Goal: Task Accomplishment & Management: Manage account settings

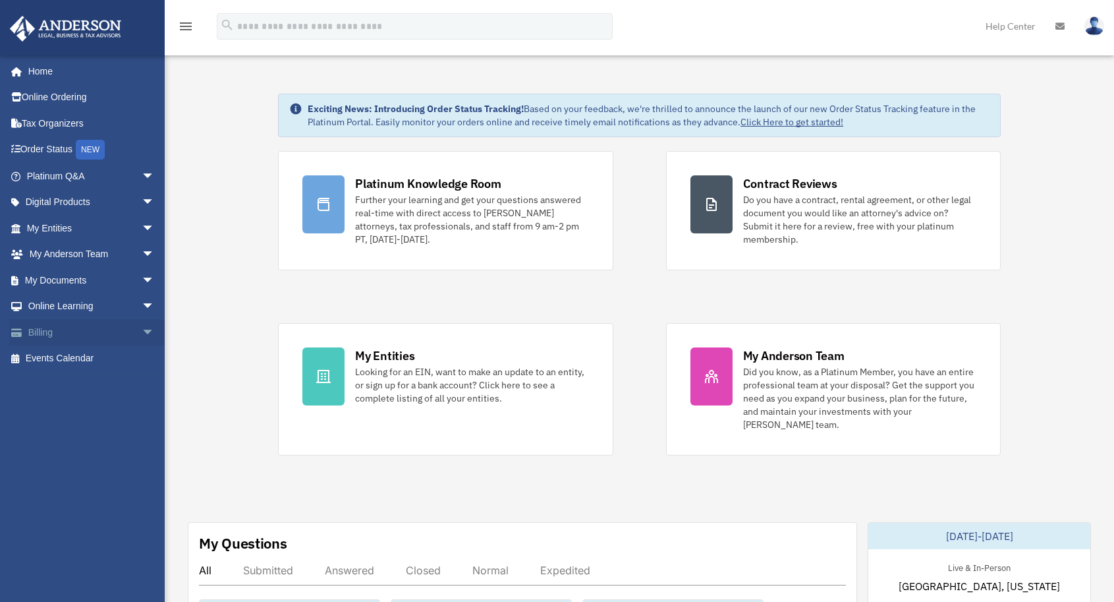
click at [142, 332] on span "arrow_drop_down" at bounding box center [155, 332] width 26 height 27
click at [92, 358] on link "$ Open Invoices" at bounding box center [96, 358] width 156 height 27
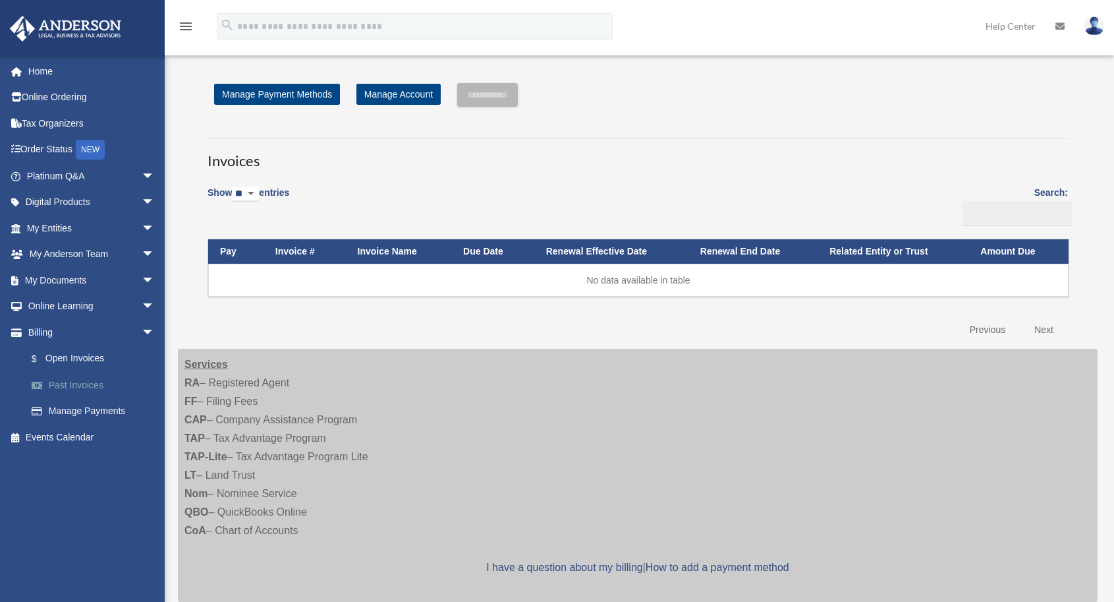
click at [78, 380] on link "Past Invoices" at bounding box center [96, 385] width 156 height 26
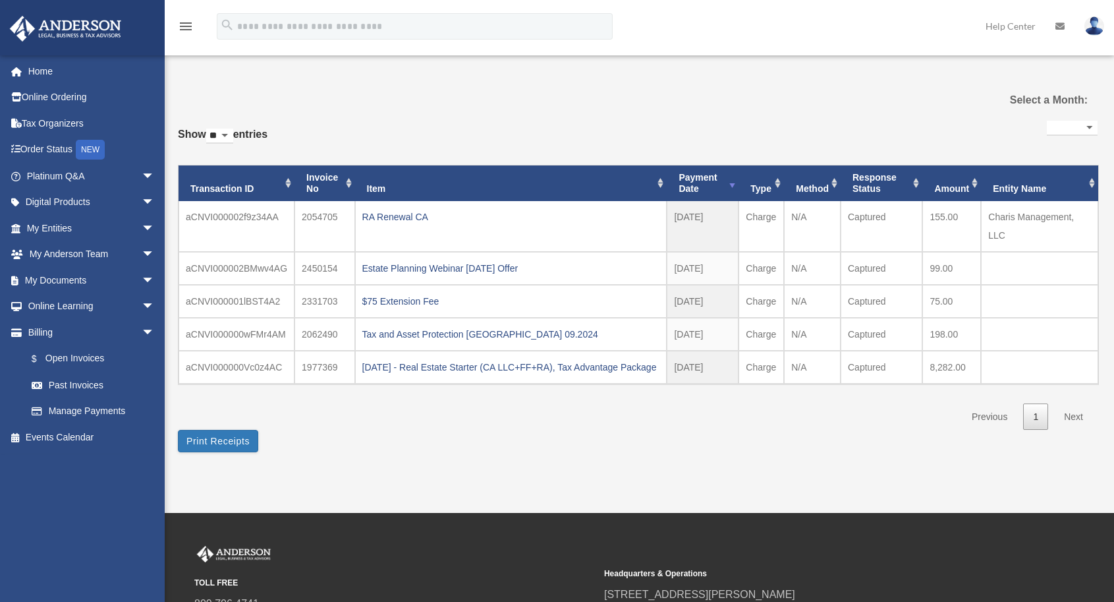
select select
click at [48, 332] on link "Billing arrow_drop_down" at bounding box center [91, 332] width 165 height 26
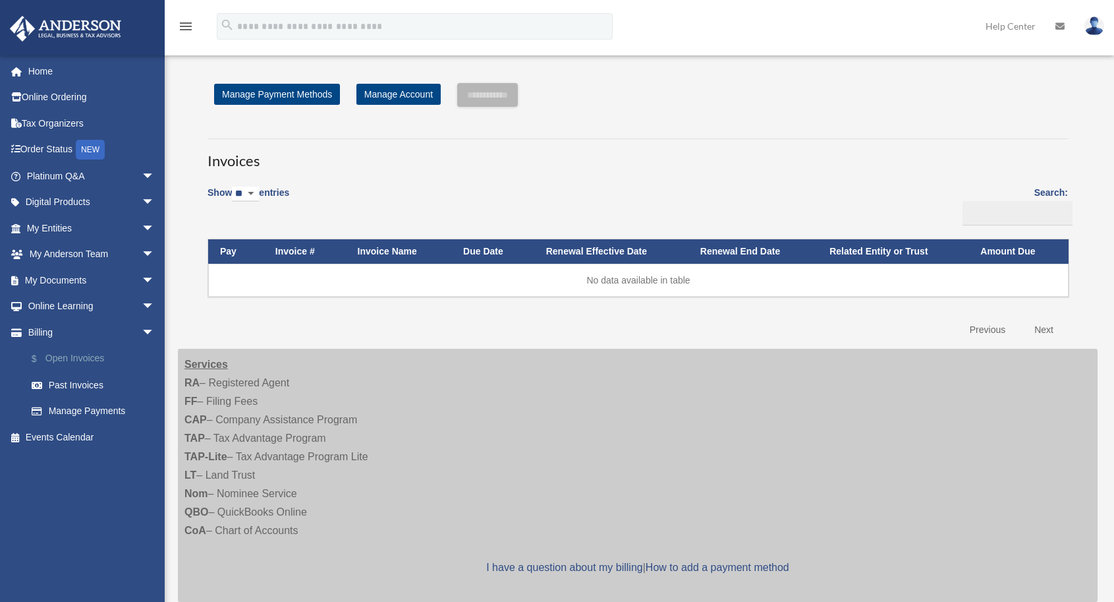
click at [65, 359] on link "$ Open Invoices" at bounding box center [96, 358] width 156 height 27
click at [62, 382] on link "Past Invoices" at bounding box center [96, 385] width 156 height 26
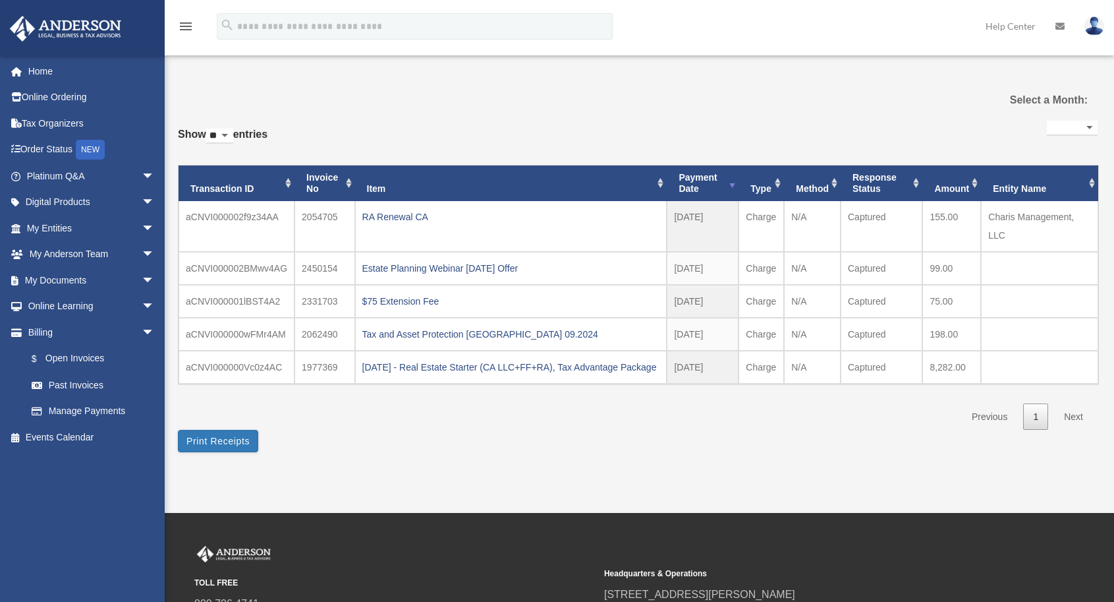
select select
click at [63, 407] on link "Manage Payments" at bounding box center [96, 411] width 156 height 26
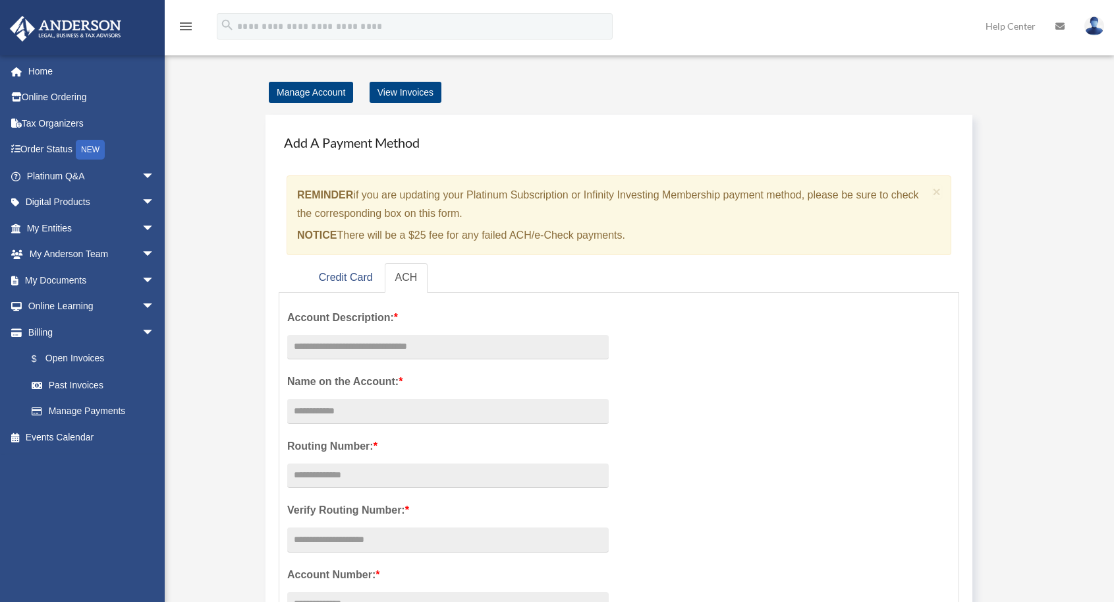
click at [1096, 29] on img at bounding box center [1095, 25] width 20 height 19
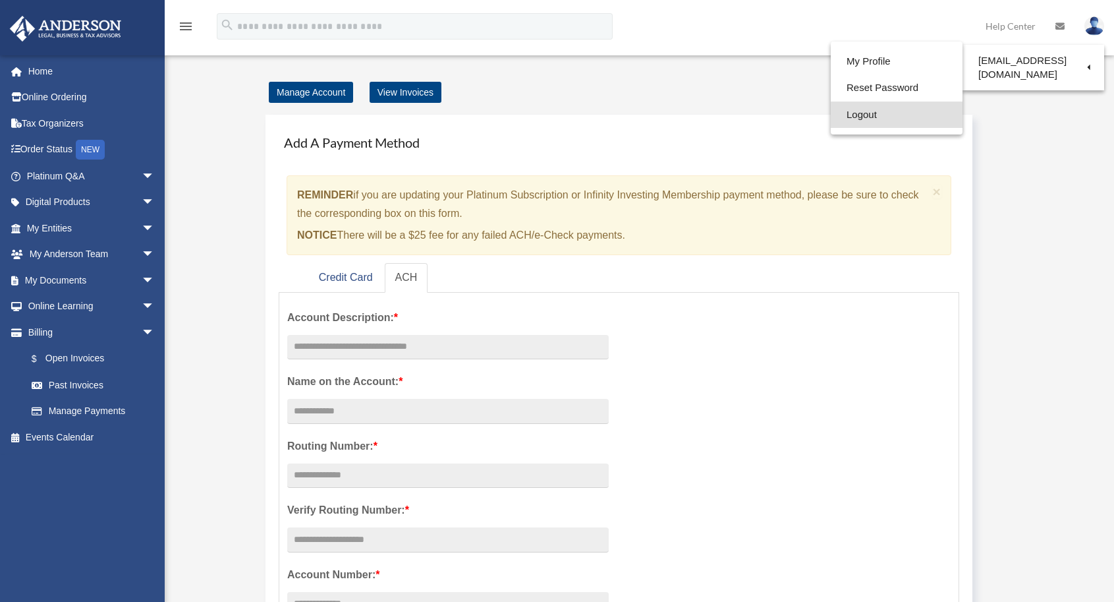
click at [848, 112] on link "Logout" at bounding box center [897, 114] width 132 height 27
